Goal: Task Accomplishment & Management: Manage account settings

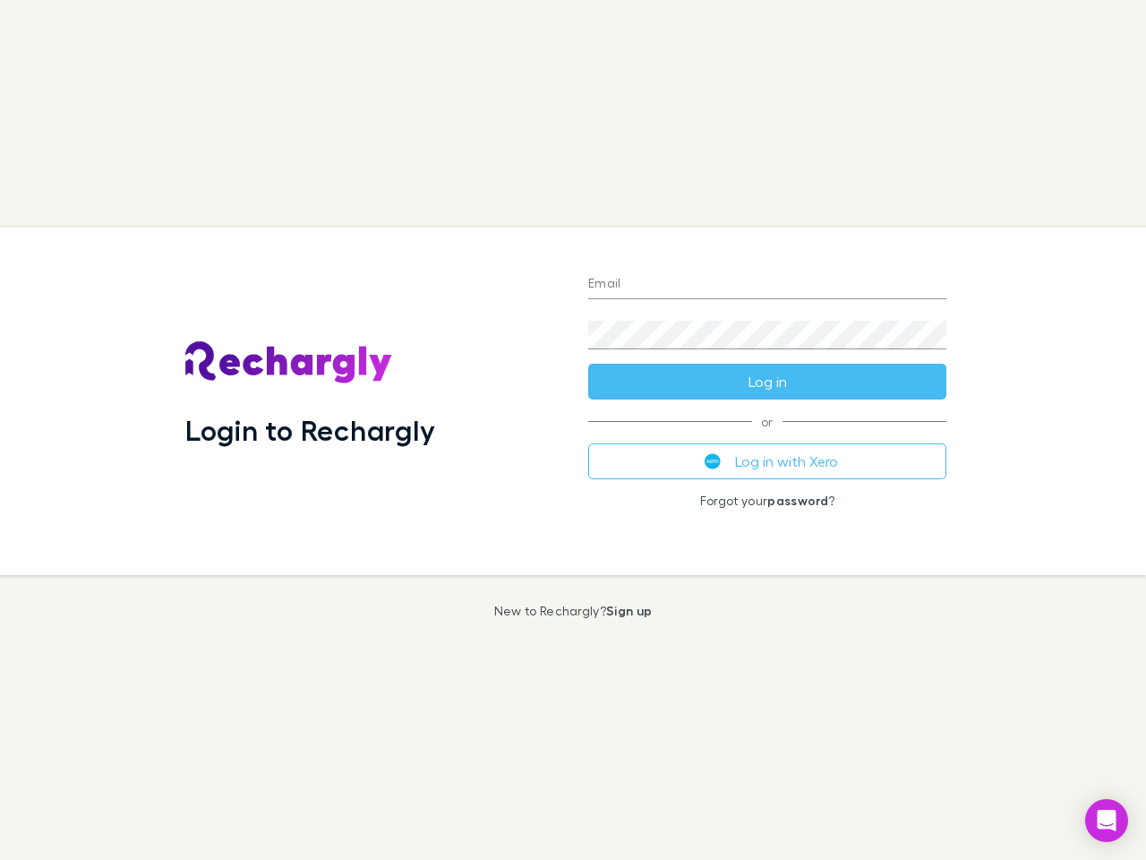
click at [573, 430] on div "Login to Rechargly" at bounding box center [372, 400] width 403 height 347
click at [767, 285] on input "Email" at bounding box center [767, 284] width 358 height 29
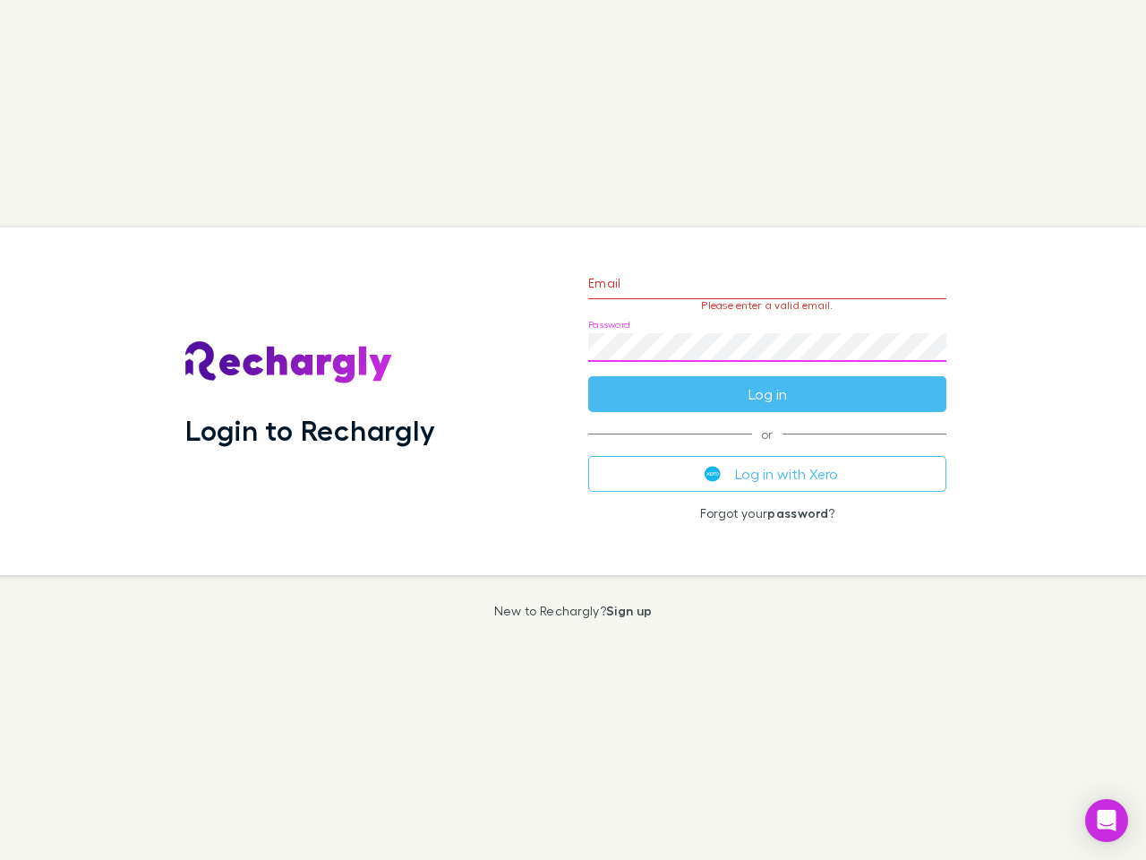
click at [767, 381] on form "Email Please enter a valid email. Password Log in" at bounding box center [767, 334] width 358 height 156
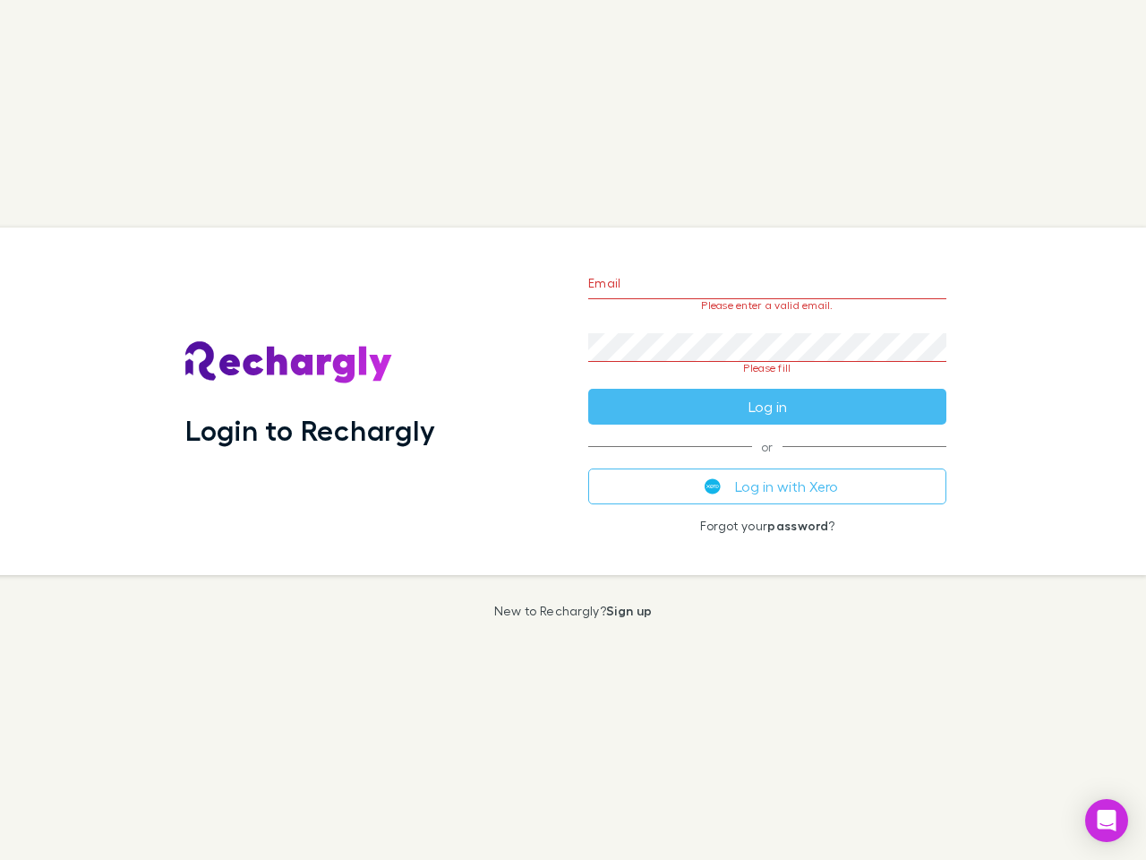
click at [767, 461] on div "Email Please enter a valid email. Password Please fill Log in or Log in with Xe…" at bounding box center [767, 400] width 387 height 347
click at [1107, 820] on icon "Open Intercom Messenger" at bounding box center [1107, 819] width 19 height 21
